Goal: Check status: Check status

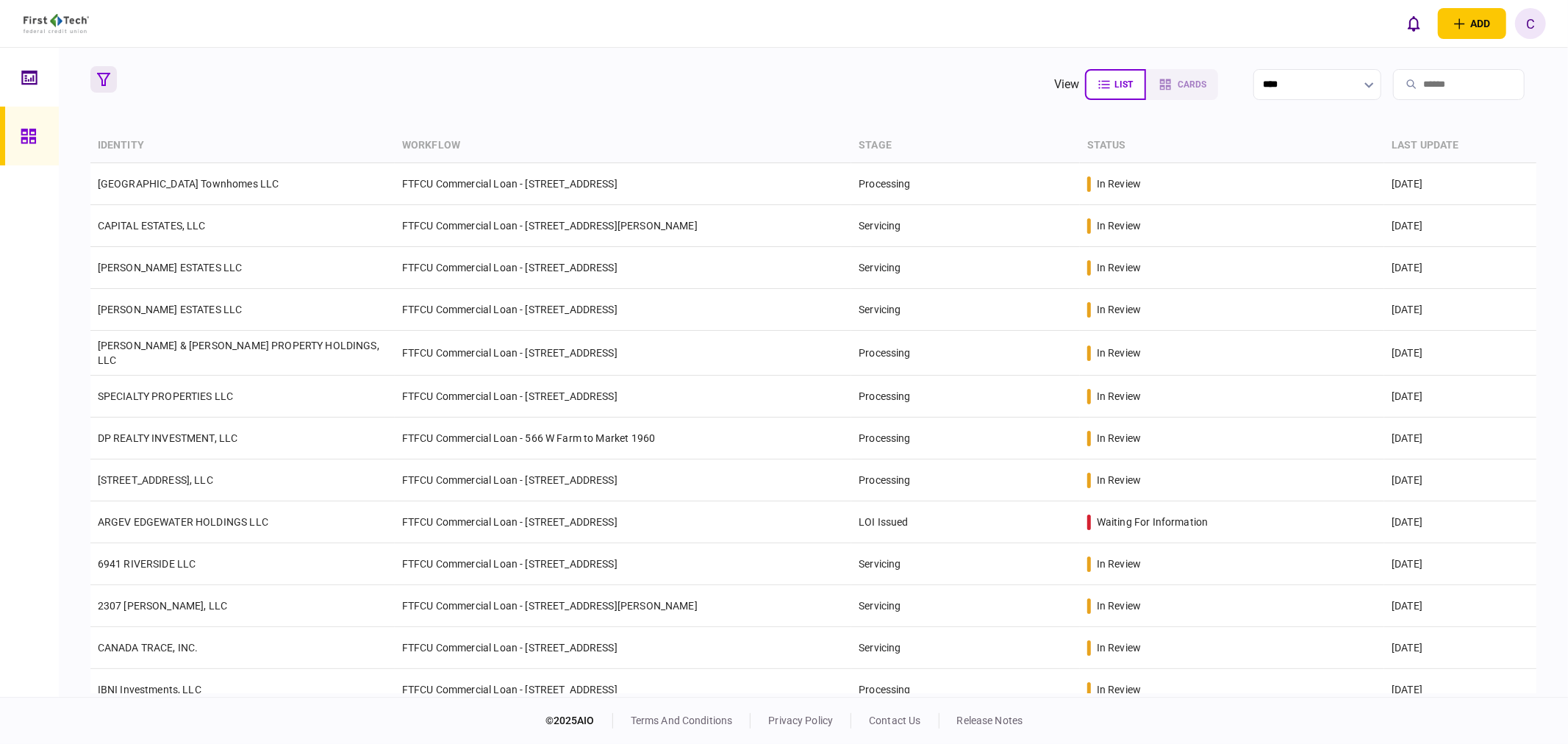
click at [109, 68] on button "button" at bounding box center [104, 80] width 27 height 27
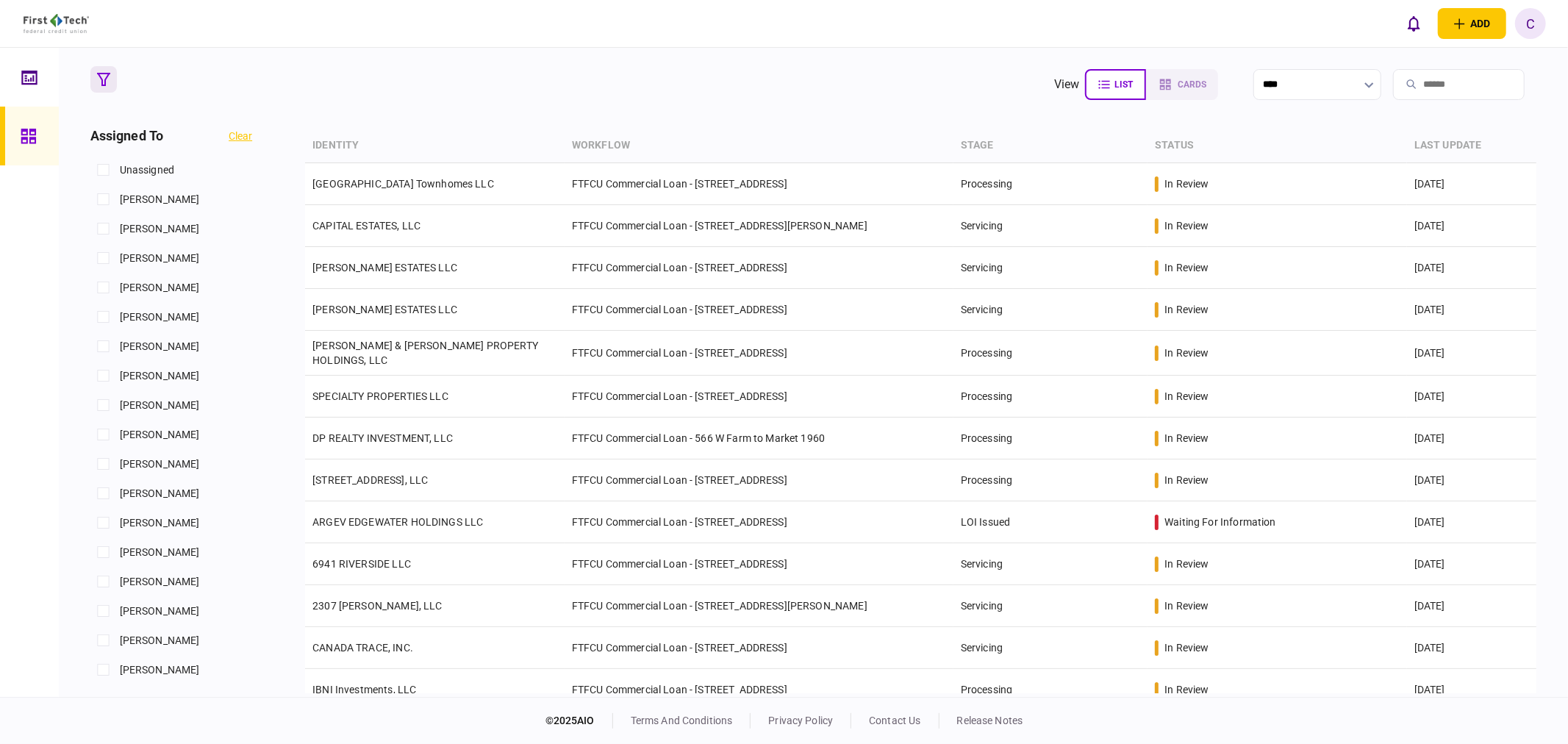
scroll to position [653, 0]
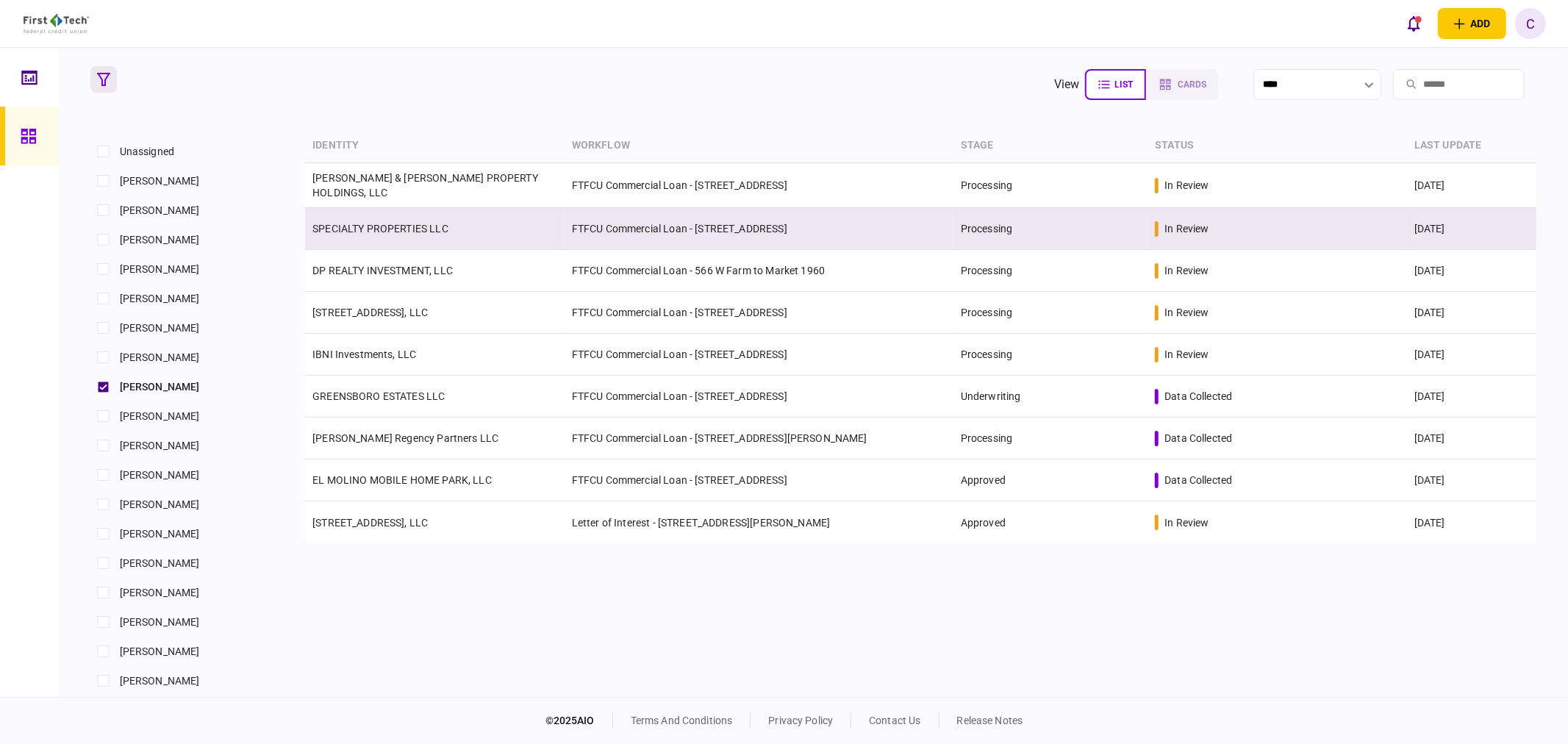
click at [387, 225] on link "SPECIALTY PROPERTIES LLC" at bounding box center [380, 228] width 136 height 12
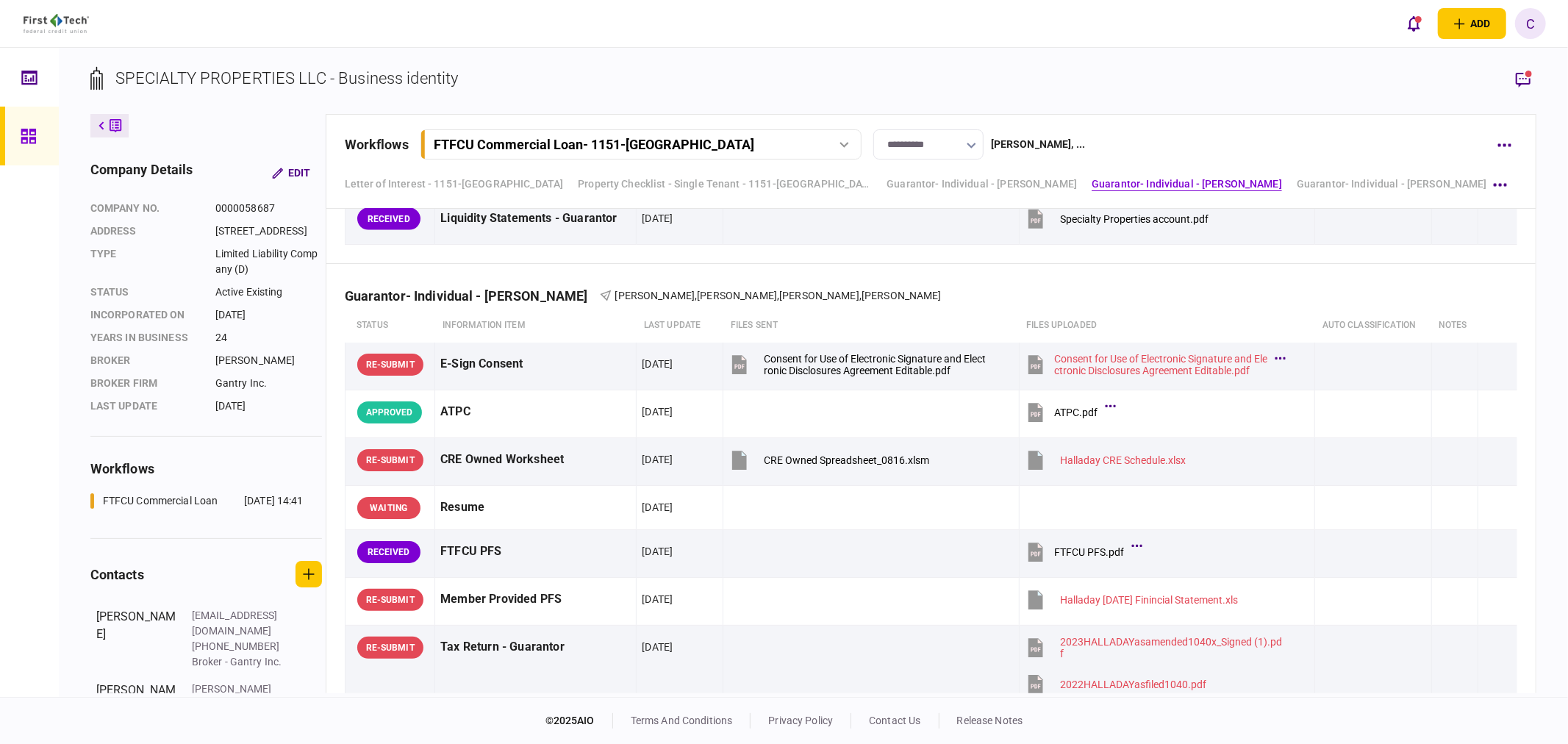
scroll to position [2126, 0]
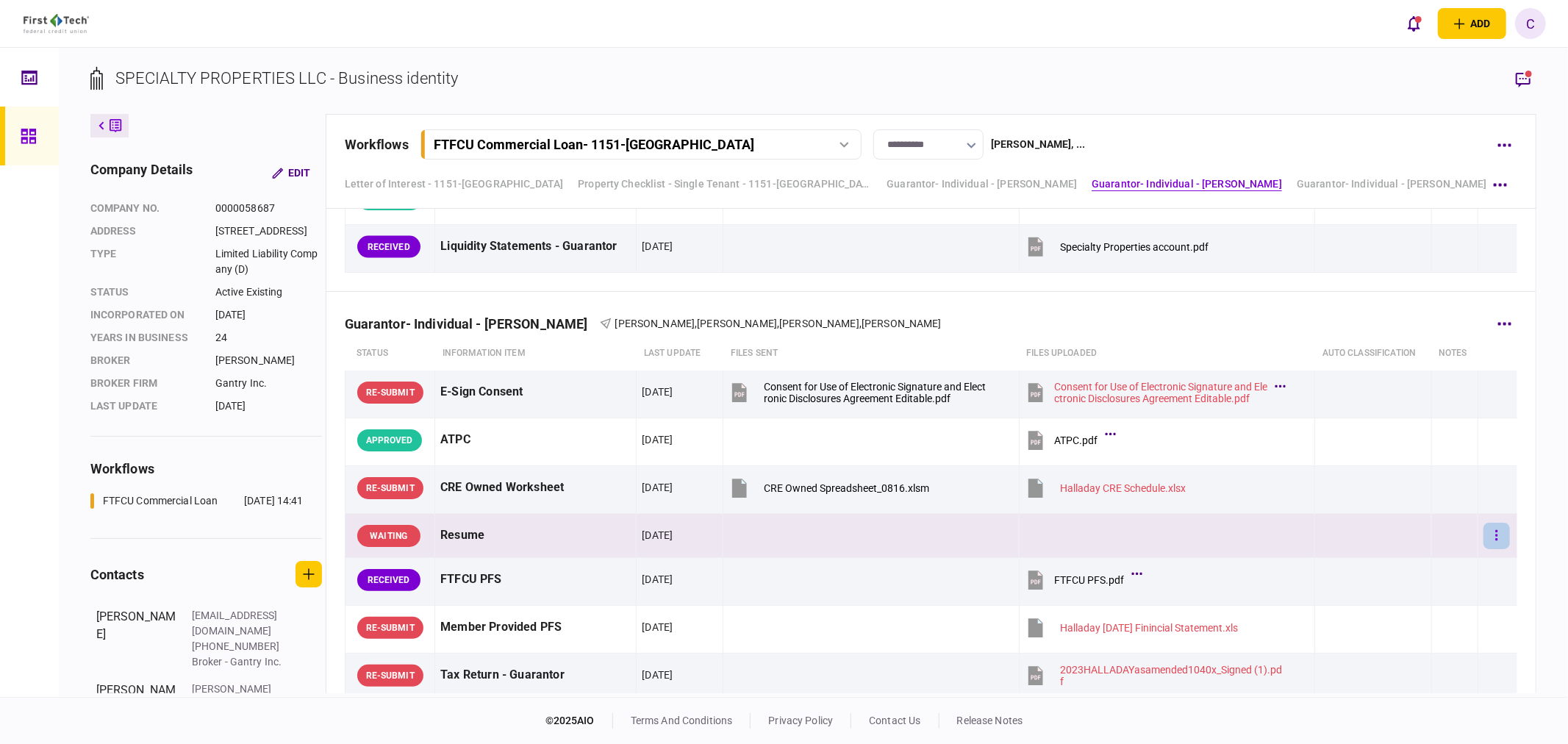
click at [1496, 543] on icon "button" at bounding box center [1496, 536] width 3 height 14
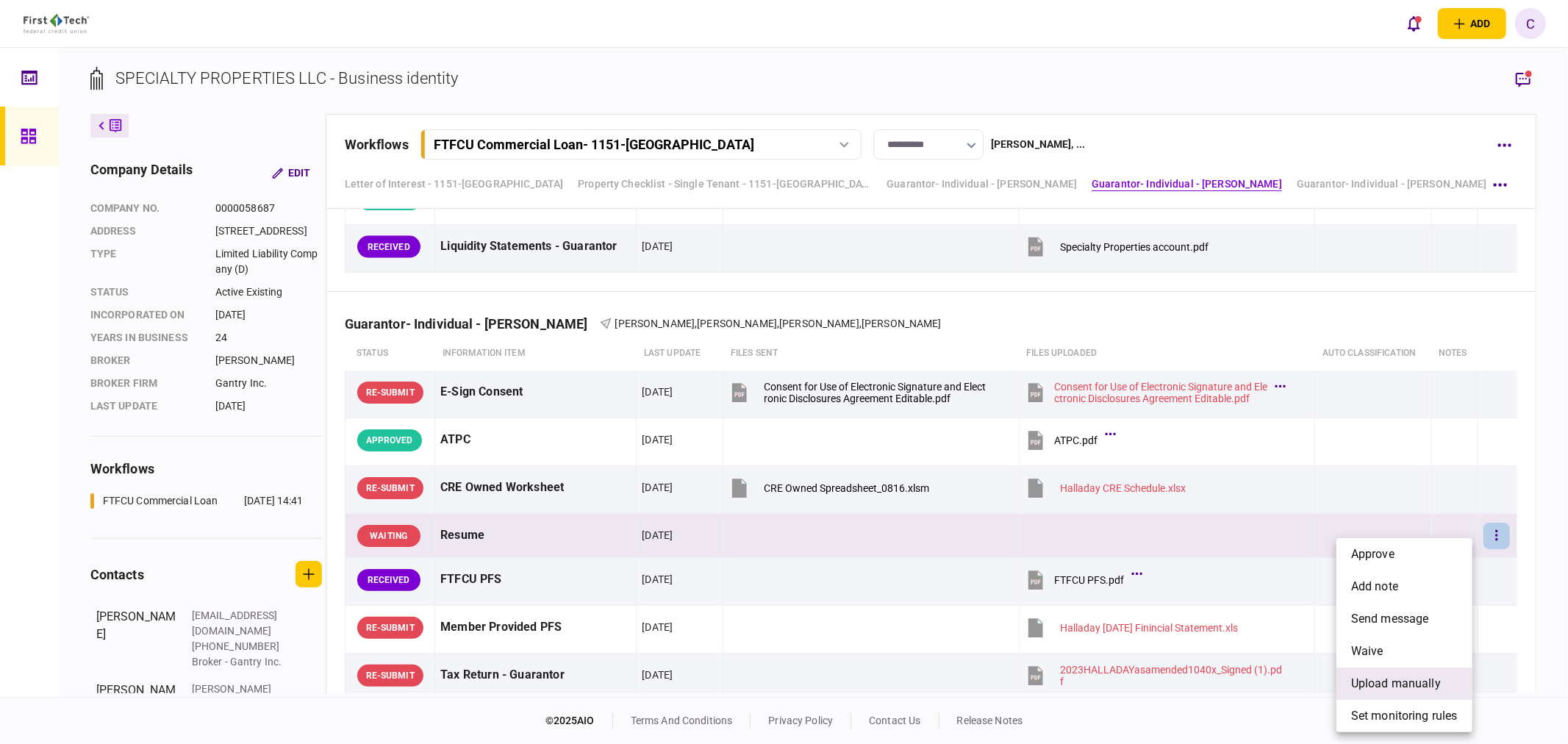
click at [1385, 683] on span "upload manually" at bounding box center [1396, 684] width 89 height 18
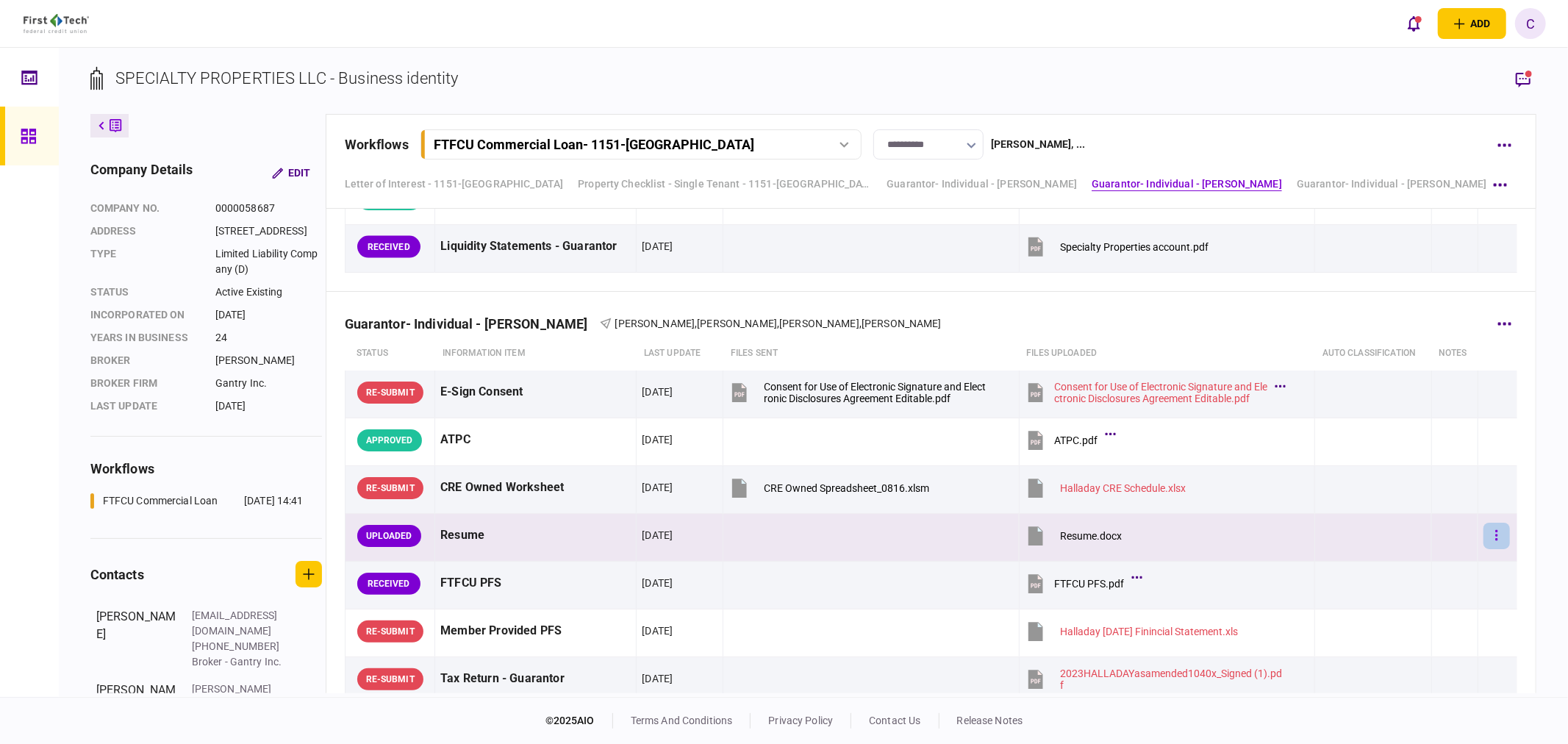
click at [1489, 549] on button "button" at bounding box center [1497, 536] width 27 height 27
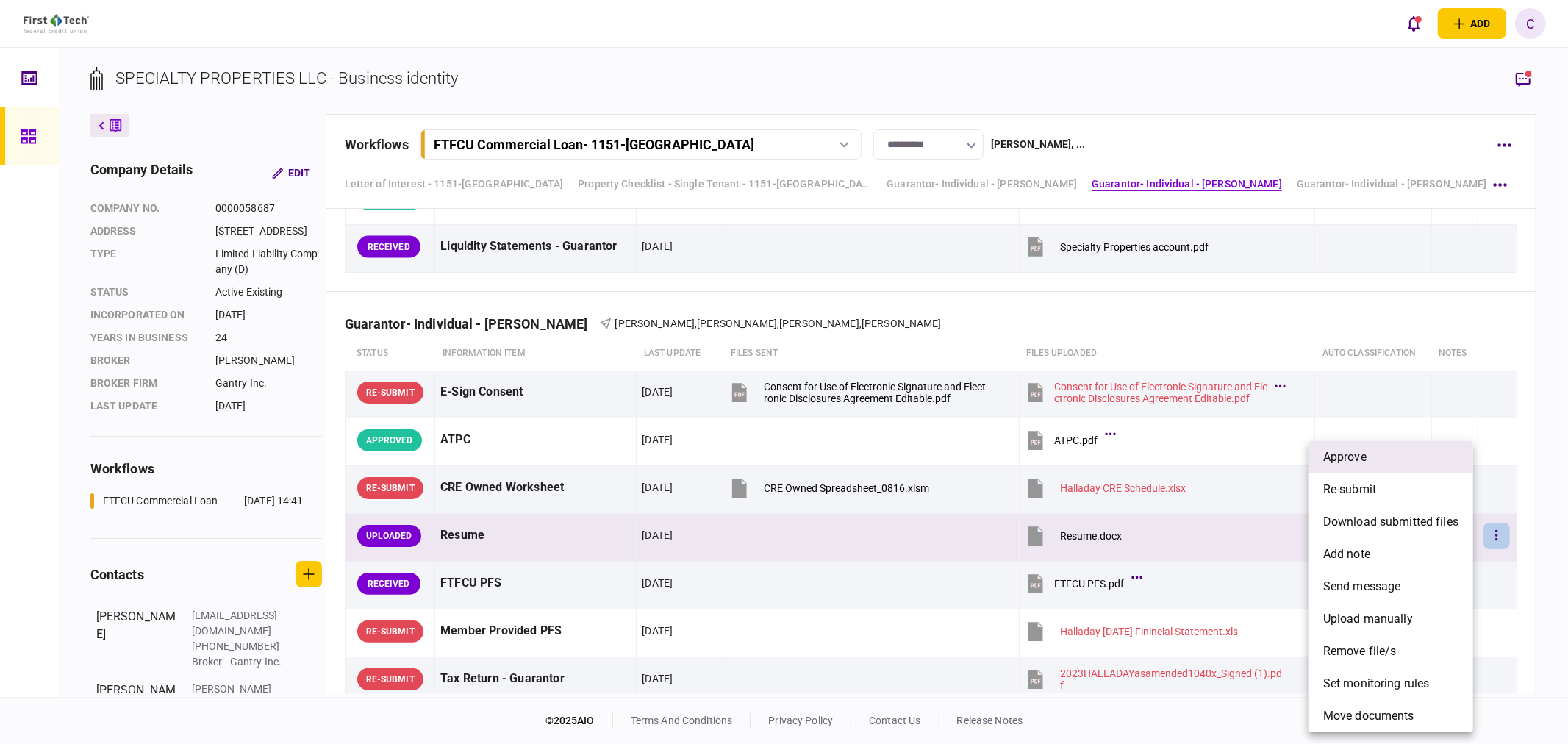
click at [1360, 456] on span "approve" at bounding box center [1344, 457] width 43 height 18
